Goal: Download file/media

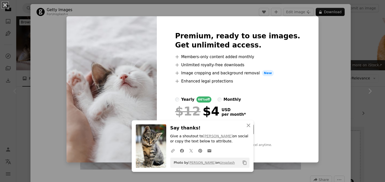
scroll to position [51, 0]
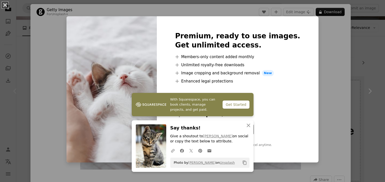
click at [5, 6] on button "An X shape" at bounding box center [5, 5] width 6 height 6
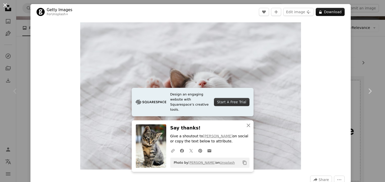
click at [5, 5] on button "An X shape" at bounding box center [5, 5] width 6 height 6
